Goal: Navigation & Orientation: Find specific page/section

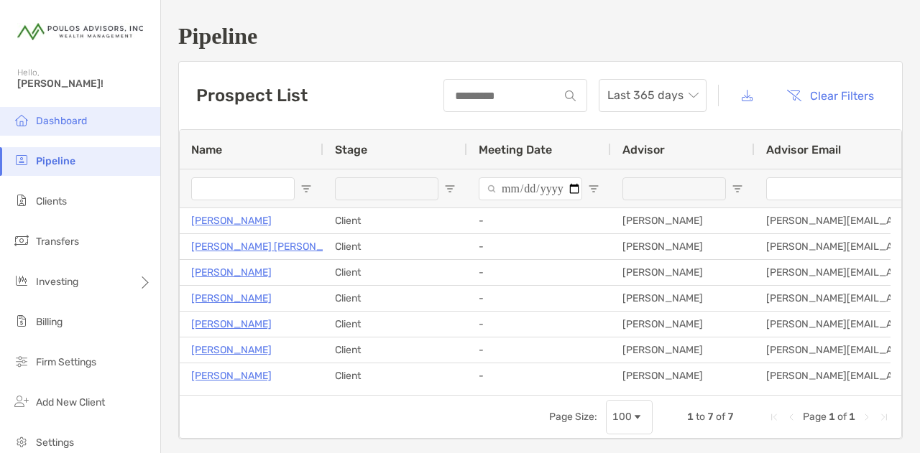
click at [69, 127] on li "Dashboard" at bounding box center [80, 121] width 160 height 29
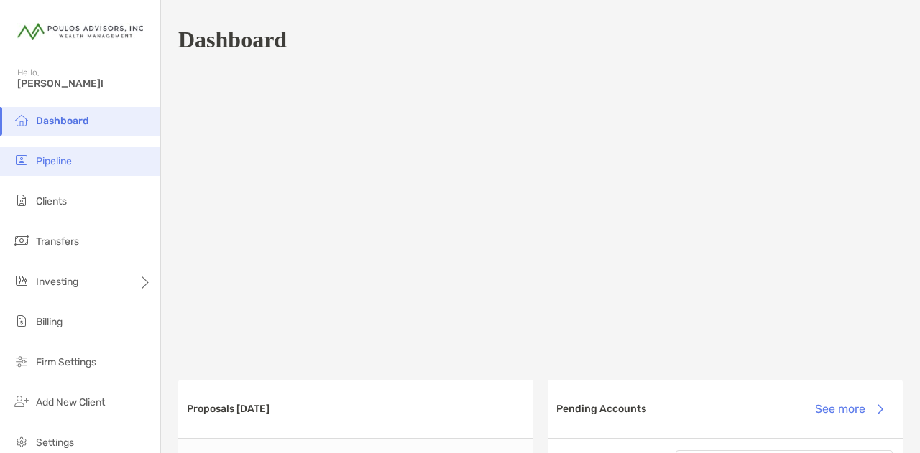
click at [60, 169] on li "Pipeline" at bounding box center [80, 161] width 160 height 29
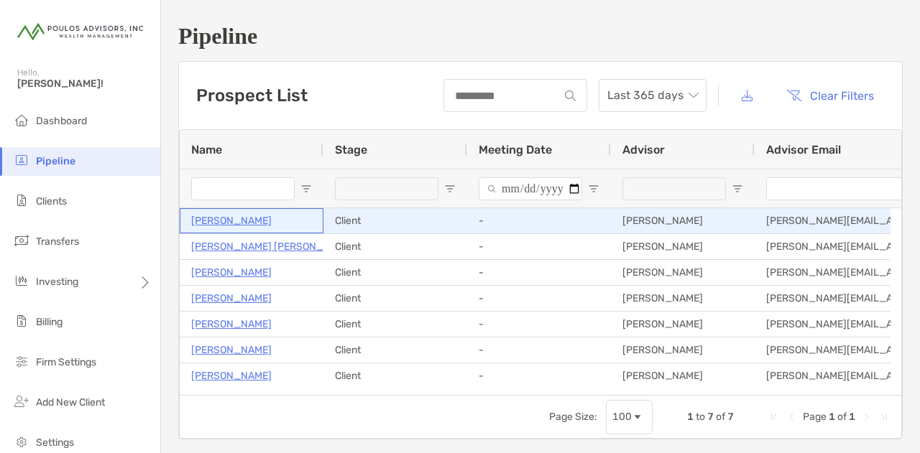
click at [231, 218] on p "[PERSON_NAME]" at bounding box center [231, 221] width 80 height 18
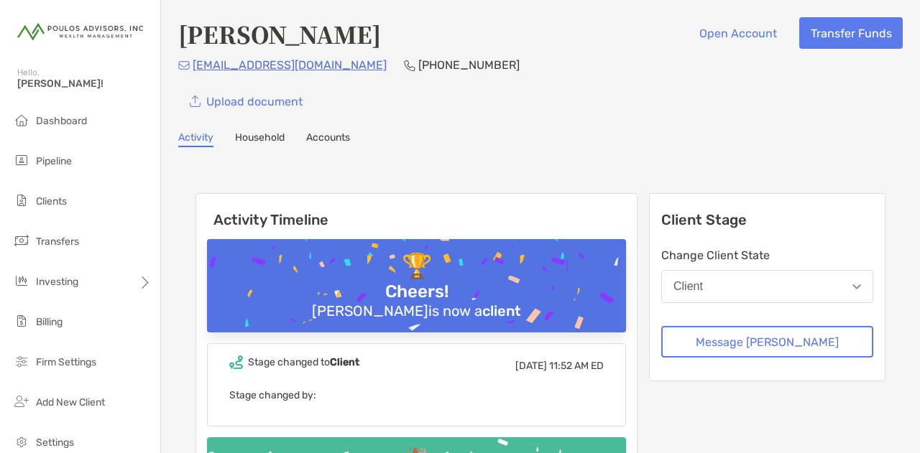
scroll to position [72, 0]
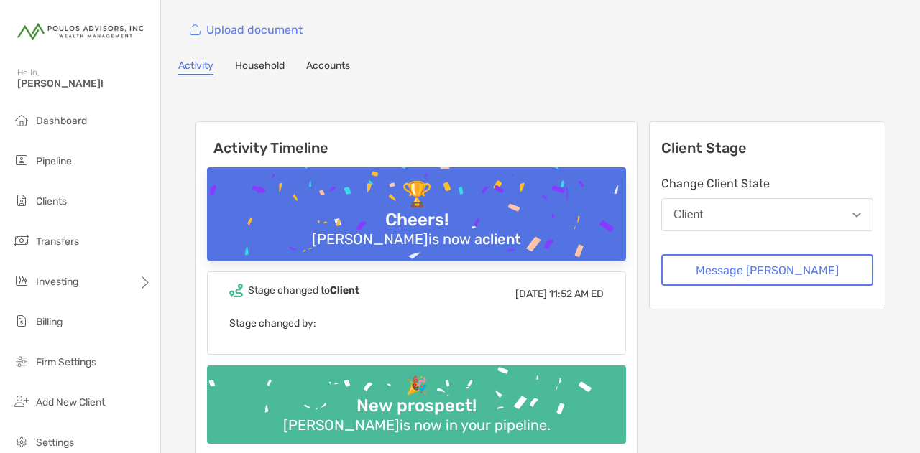
click at [841, 212] on button "Client" at bounding box center [767, 214] width 212 height 33
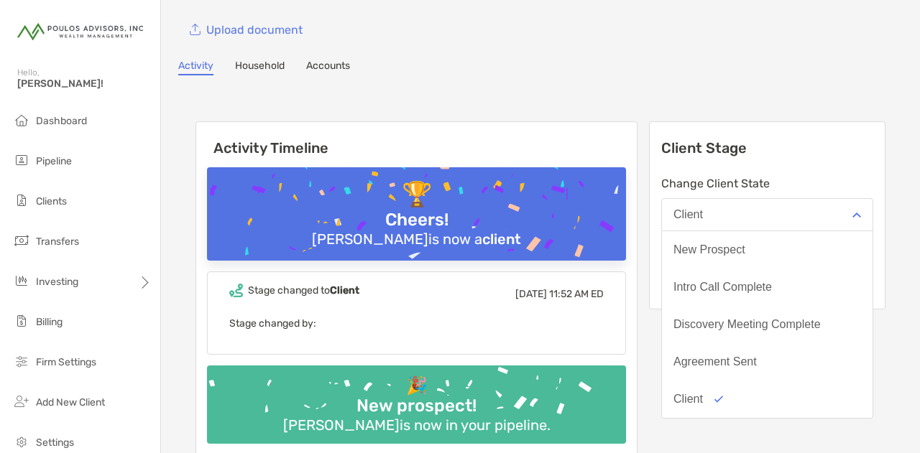
click at [841, 212] on button "Client" at bounding box center [767, 214] width 212 height 33
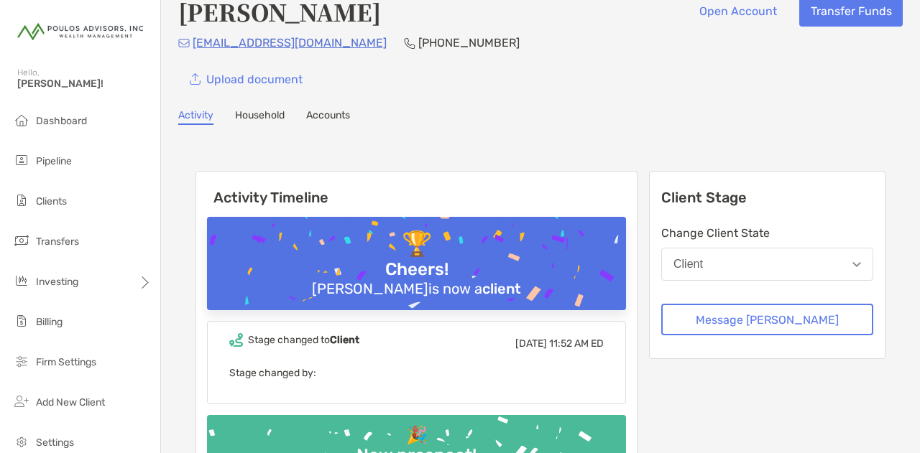
scroll to position [0, 0]
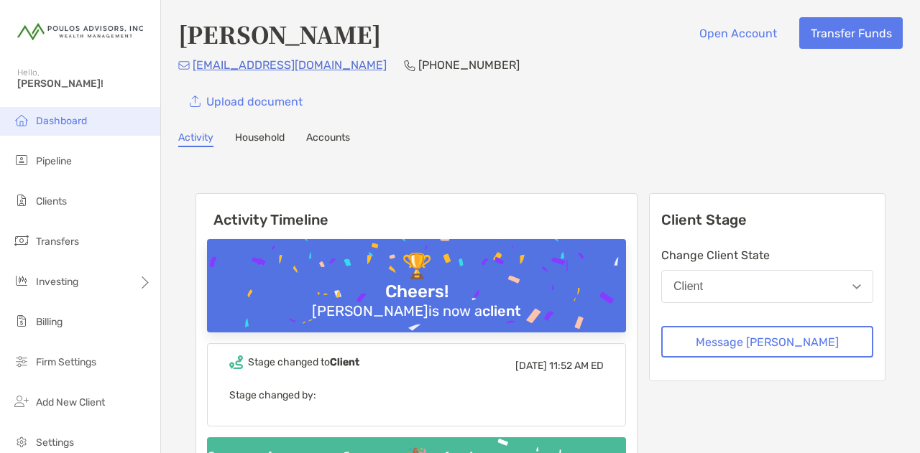
click at [78, 119] on span "Dashboard" at bounding box center [61, 121] width 51 height 12
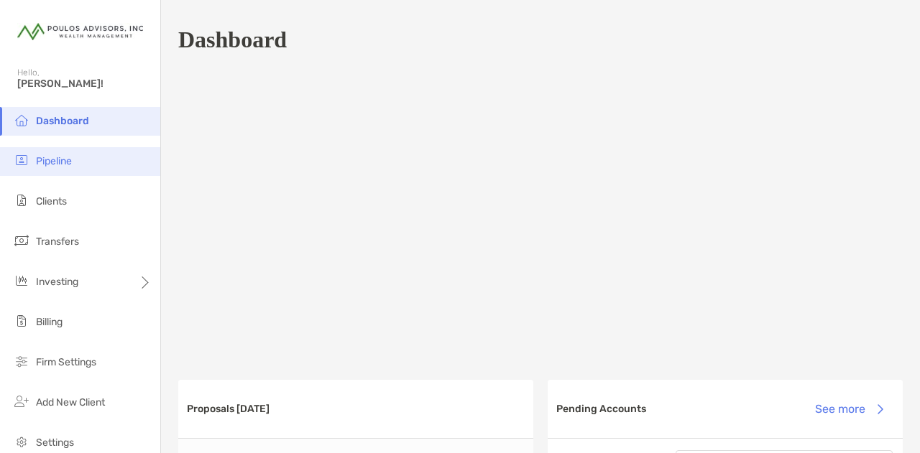
click at [60, 172] on li "Pipeline" at bounding box center [80, 161] width 160 height 29
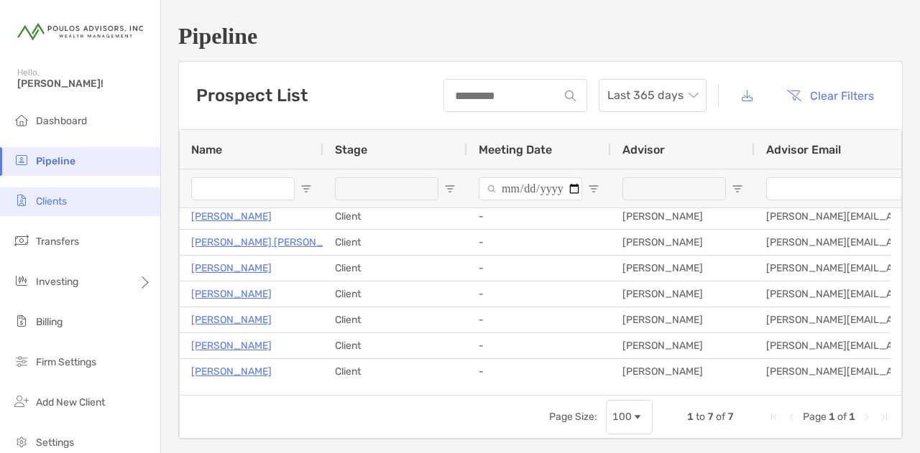
click at [50, 199] on span "Clients" at bounding box center [51, 201] width 31 height 12
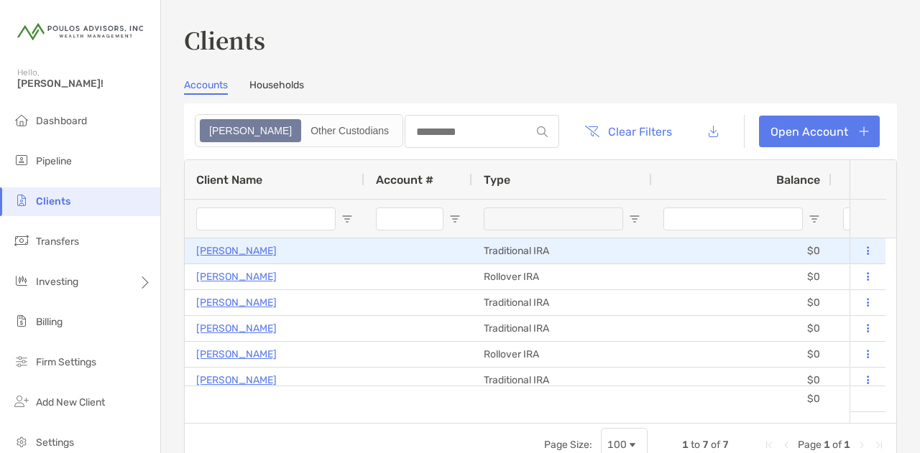
click at [861, 256] on button at bounding box center [867, 251] width 13 height 14
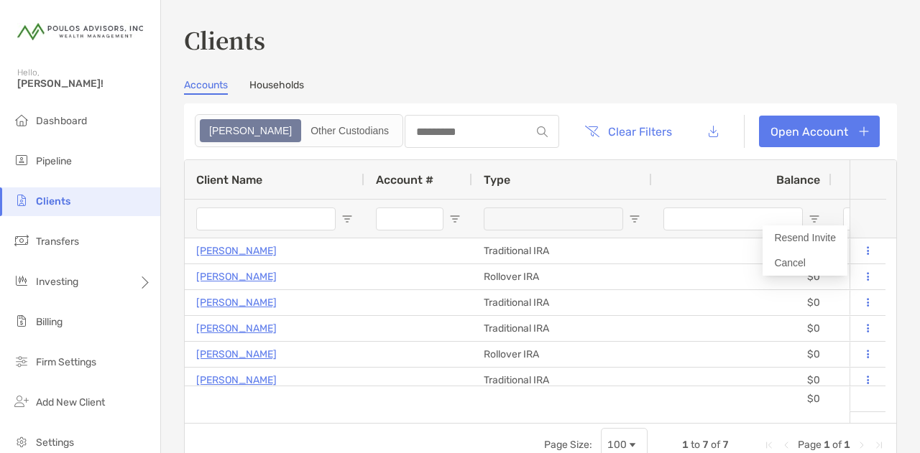
click at [679, 46] on h3 "Clients" at bounding box center [540, 39] width 713 height 33
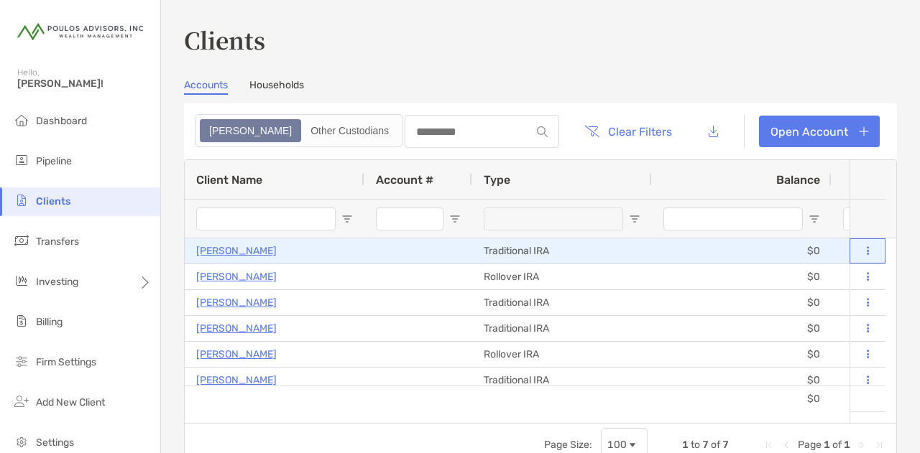
click at [861, 254] on button at bounding box center [867, 251] width 13 height 14
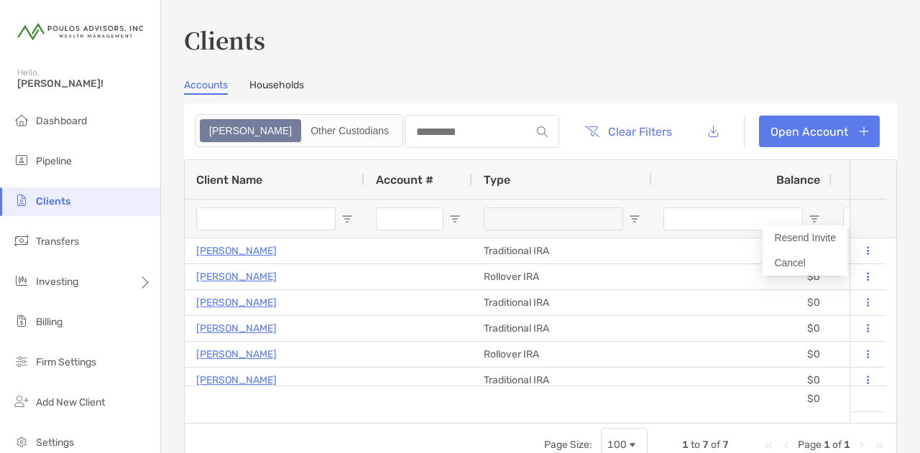
click at [495, 51] on h3 "Clients" at bounding box center [540, 39] width 713 height 33
